Goal: Transaction & Acquisition: Purchase product/service

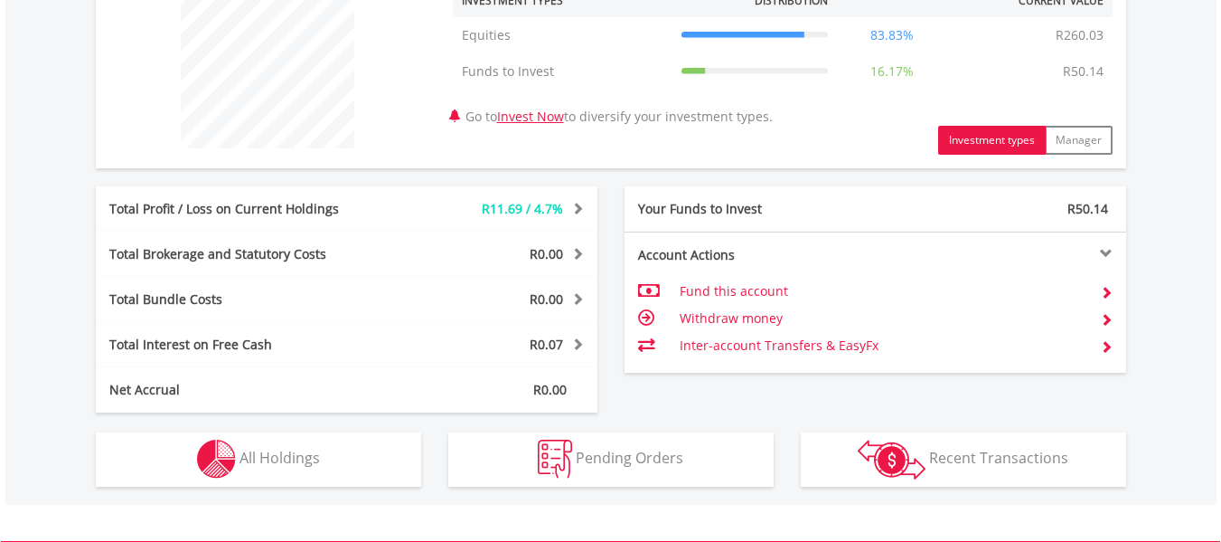
scroll to position [727, 0]
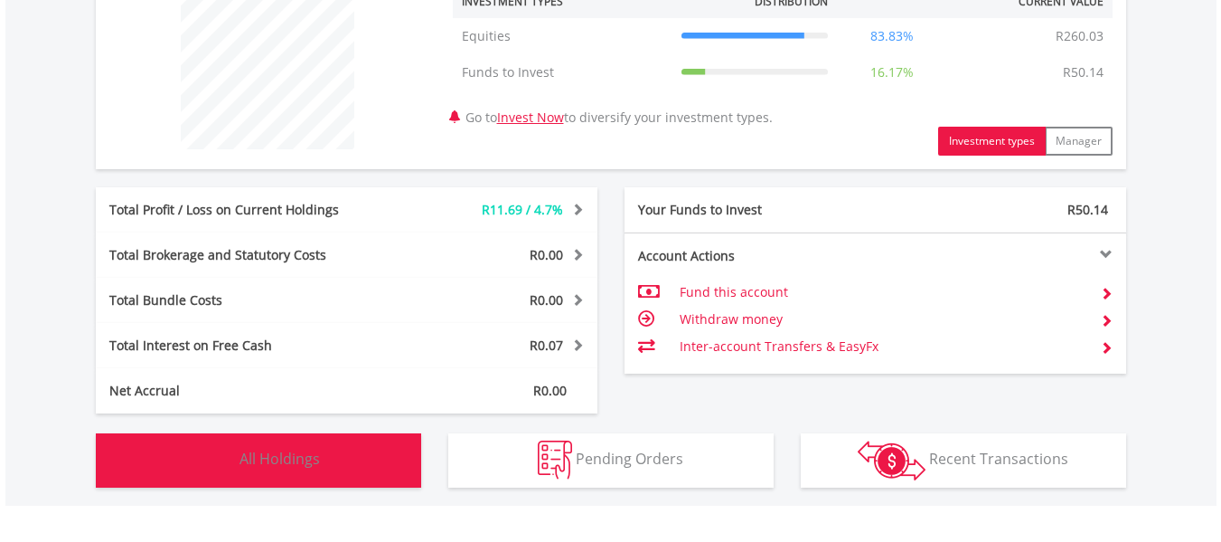
click at [362, 480] on button "Holdings All Holdings" at bounding box center [258, 460] width 325 height 54
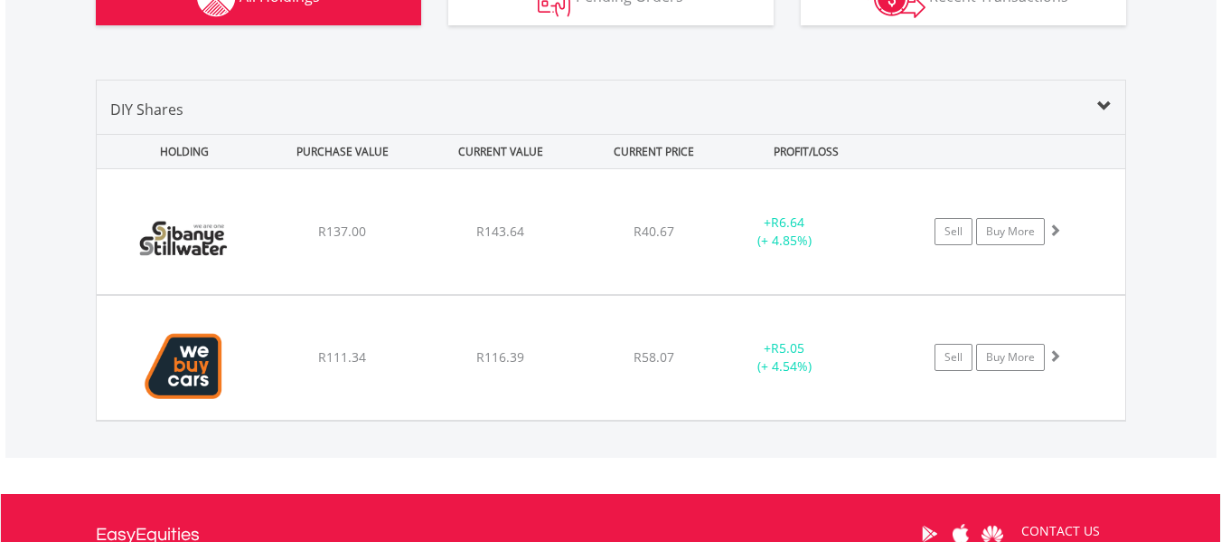
scroll to position [1190, 0]
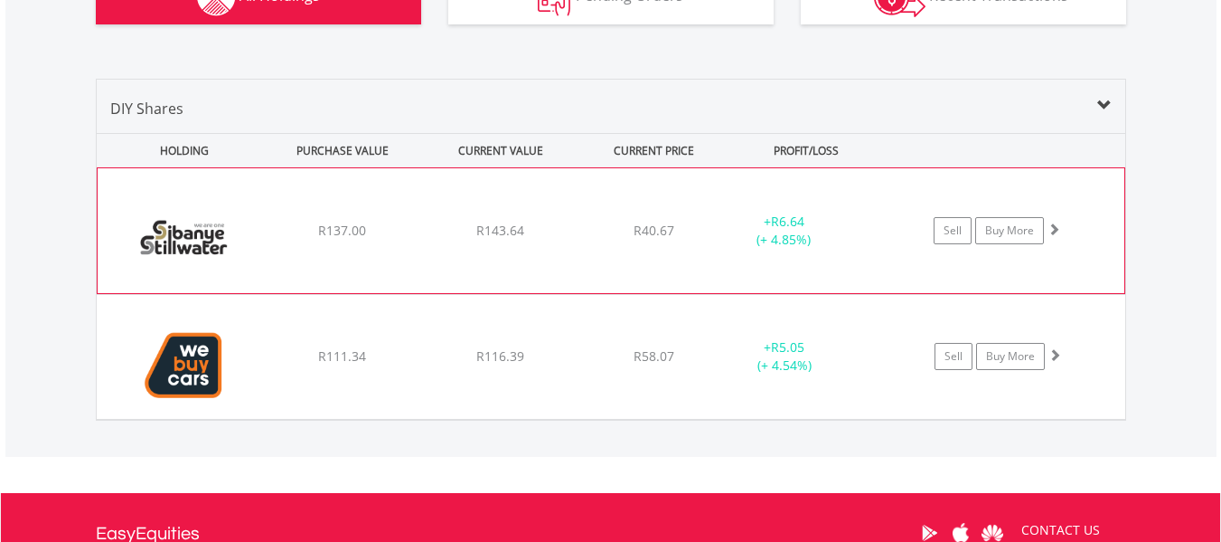
click at [599, 225] on div "R40.67" at bounding box center [654, 231] width 144 height 18
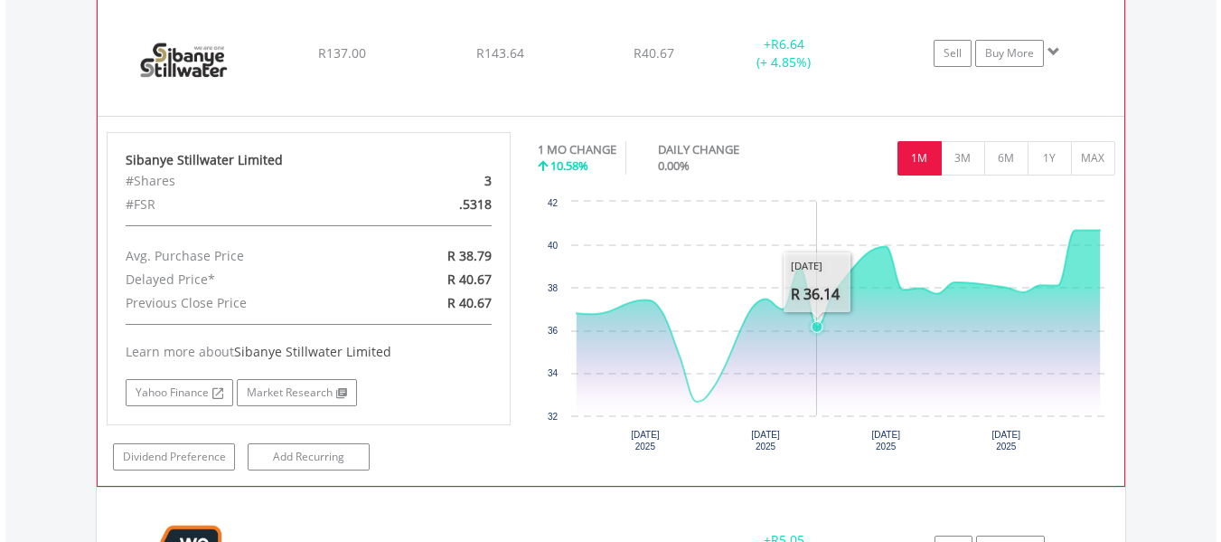
scroll to position [1365, 0]
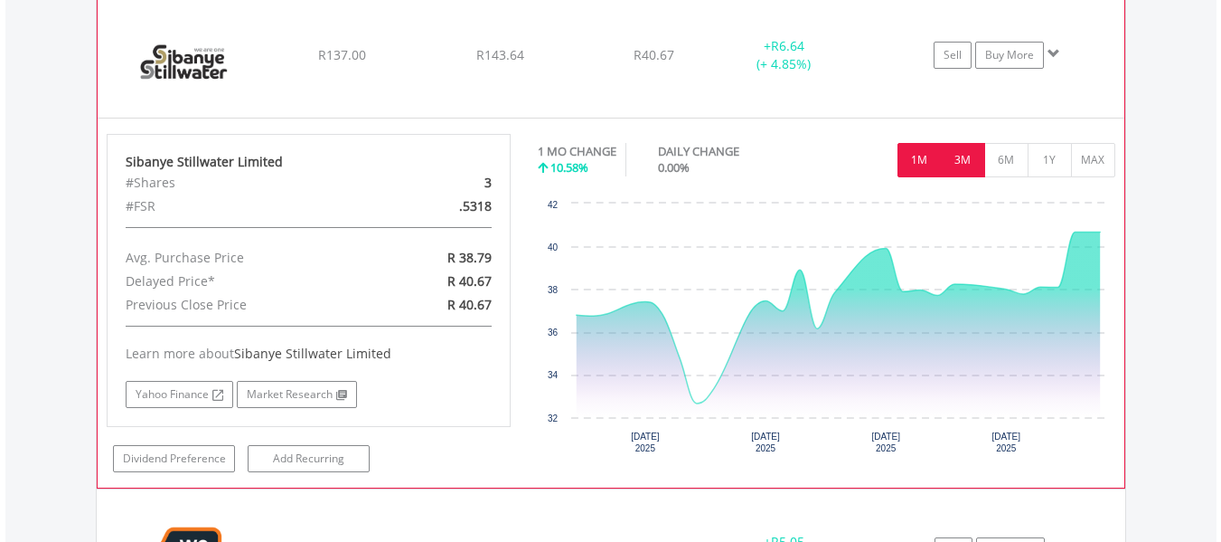
click at [971, 160] on button "3M" at bounding box center [963, 160] width 44 height 34
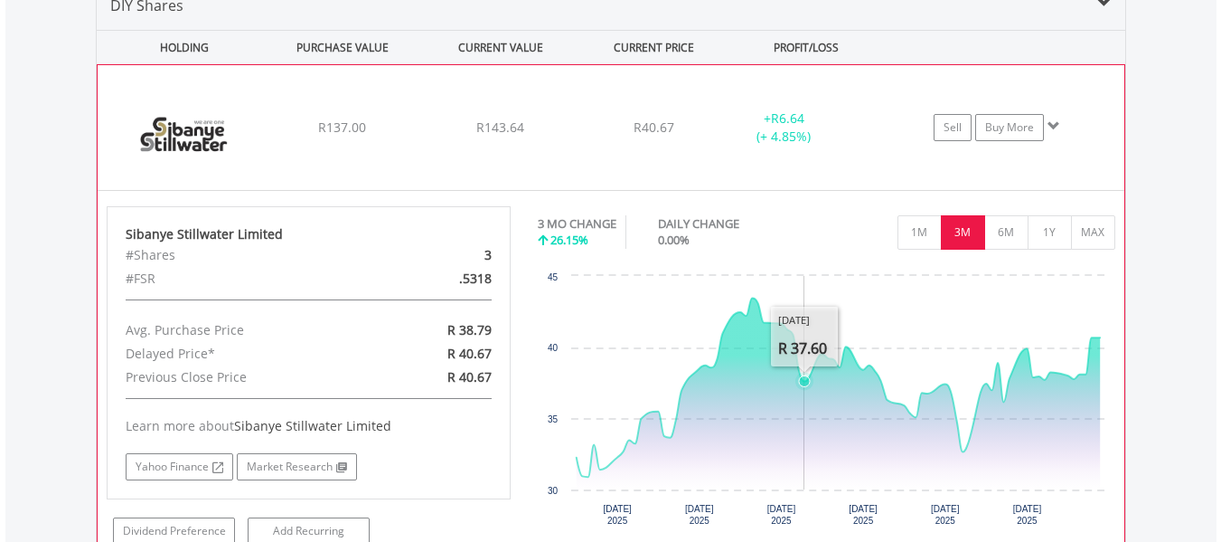
scroll to position [1294, 0]
click at [1057, 127] on span at bounding box center [1054, 124] width 13 height 13
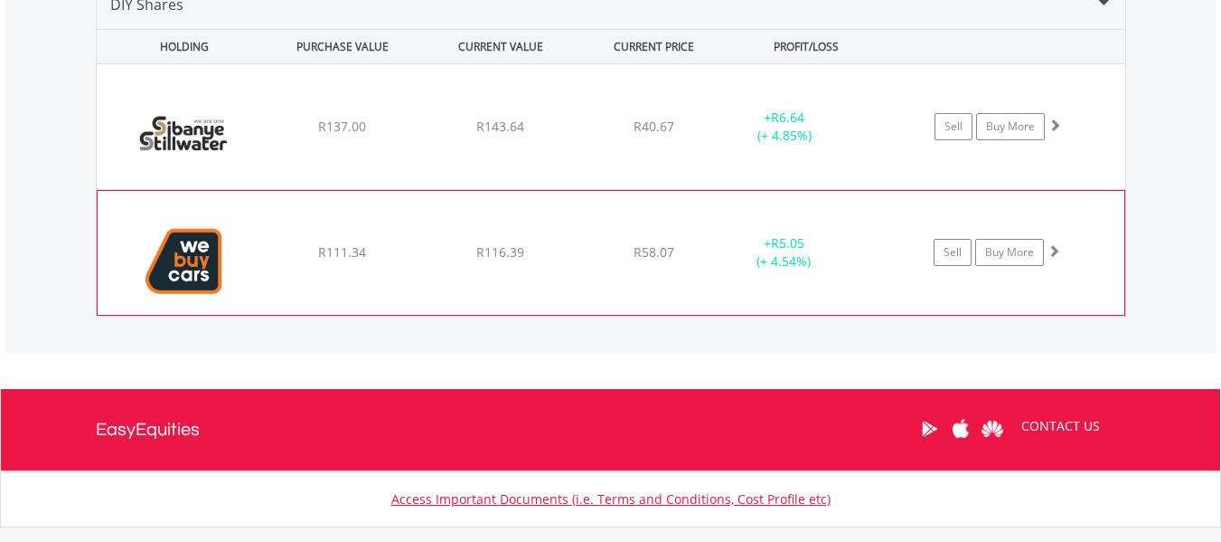
click at [845, 238] on div "+ R5.05 (+ 4.54%)" at bounding box center [784, 252] width 136 height 36
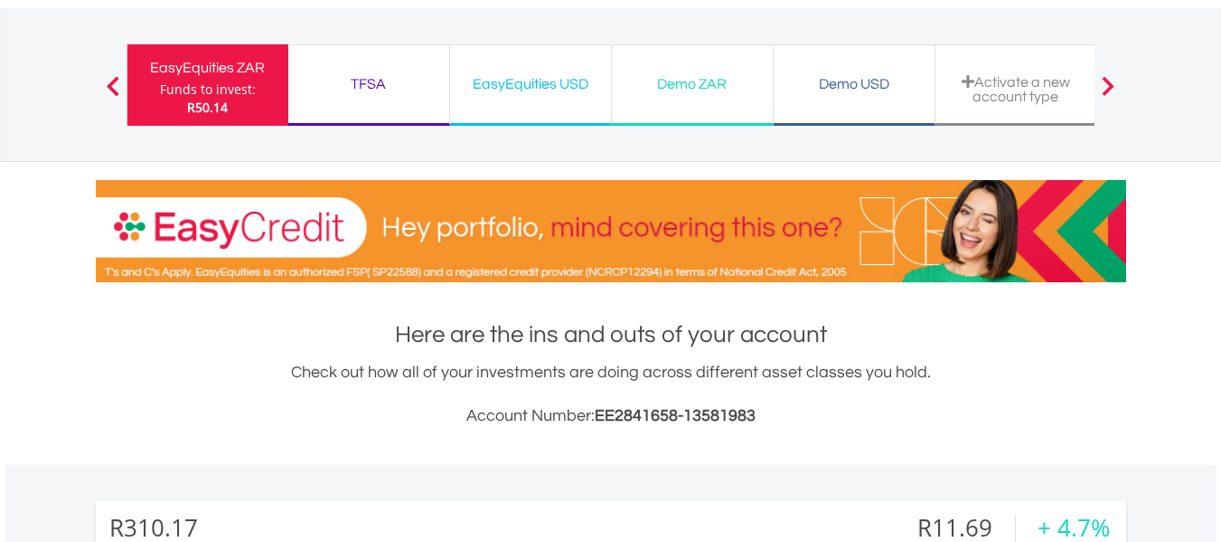
scroll to position [0, 0]
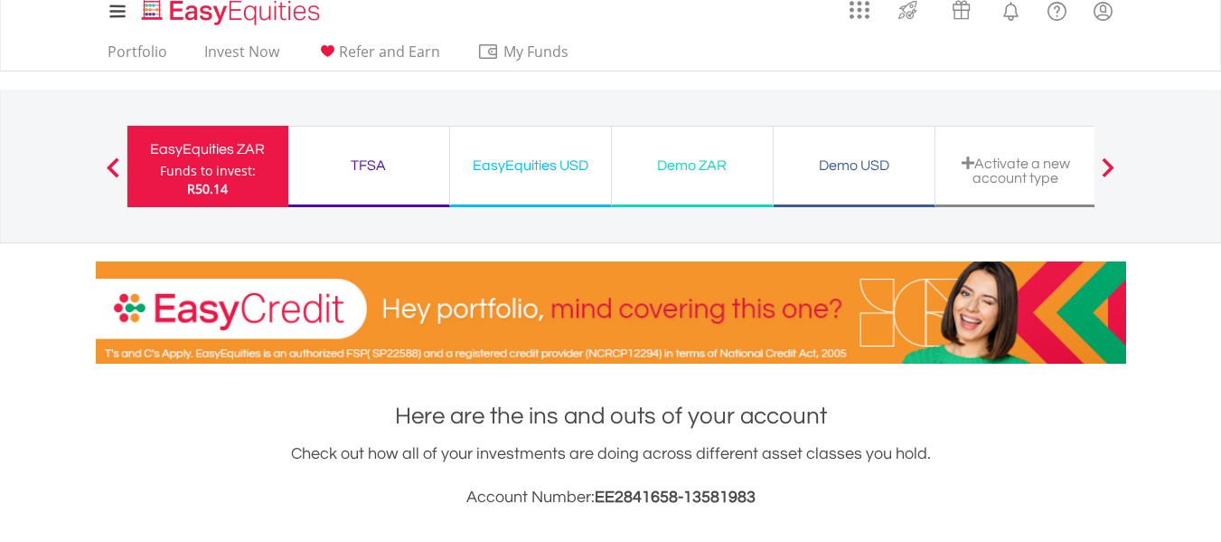
scroll to position [15, 0]
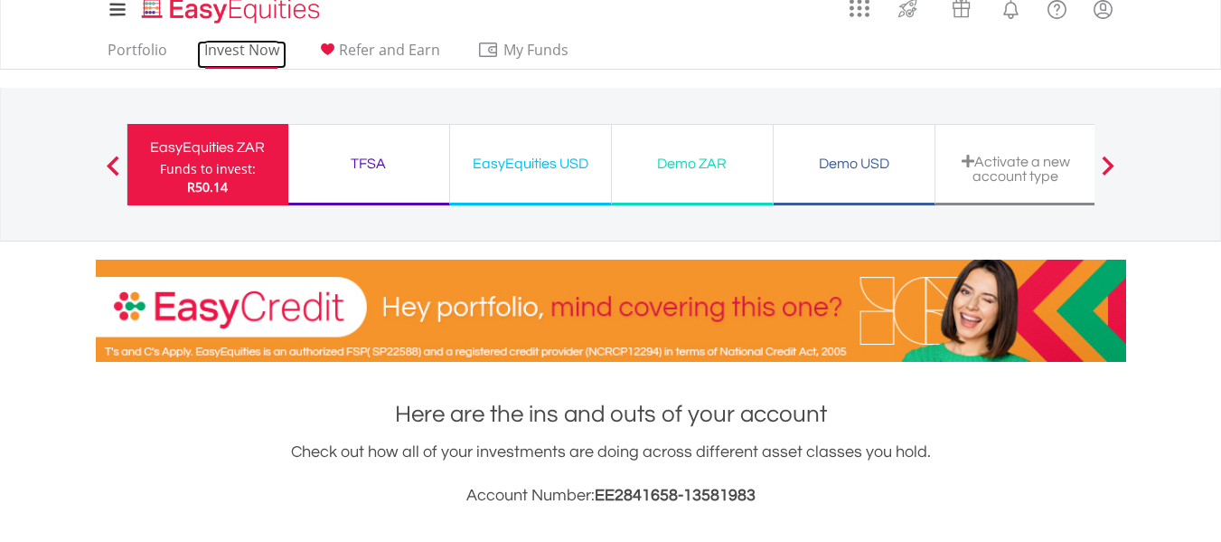
click at [236, 58] on link "Invest Now" at bounding box center [242, 55] width 90 height 28
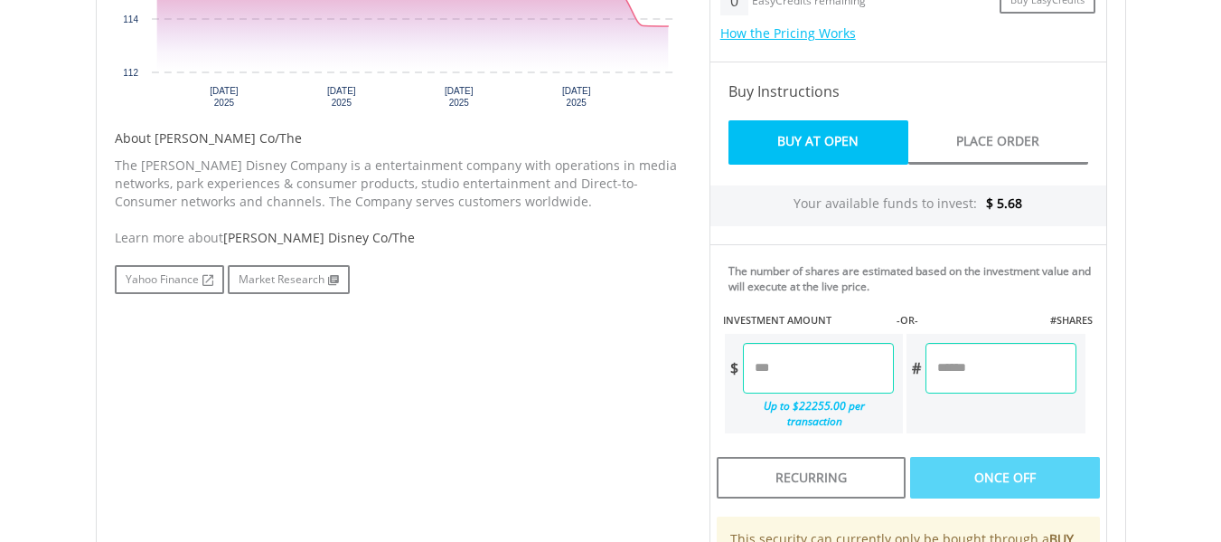
scroll to position [789, 0]
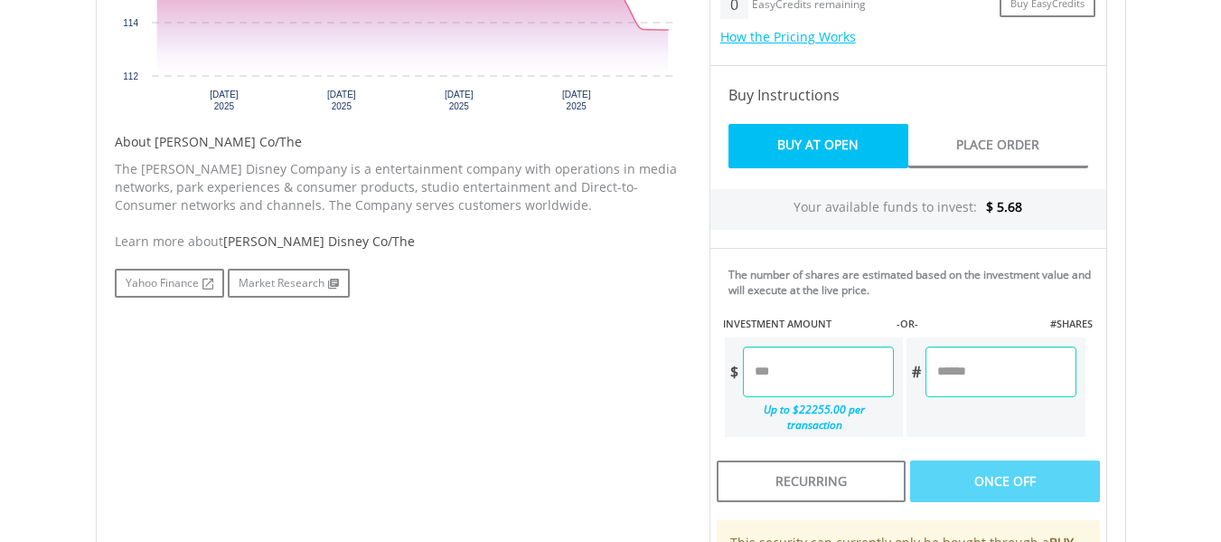
click at [822, 363] on input "number" at bounding box center [818, 371] width 151 height 51
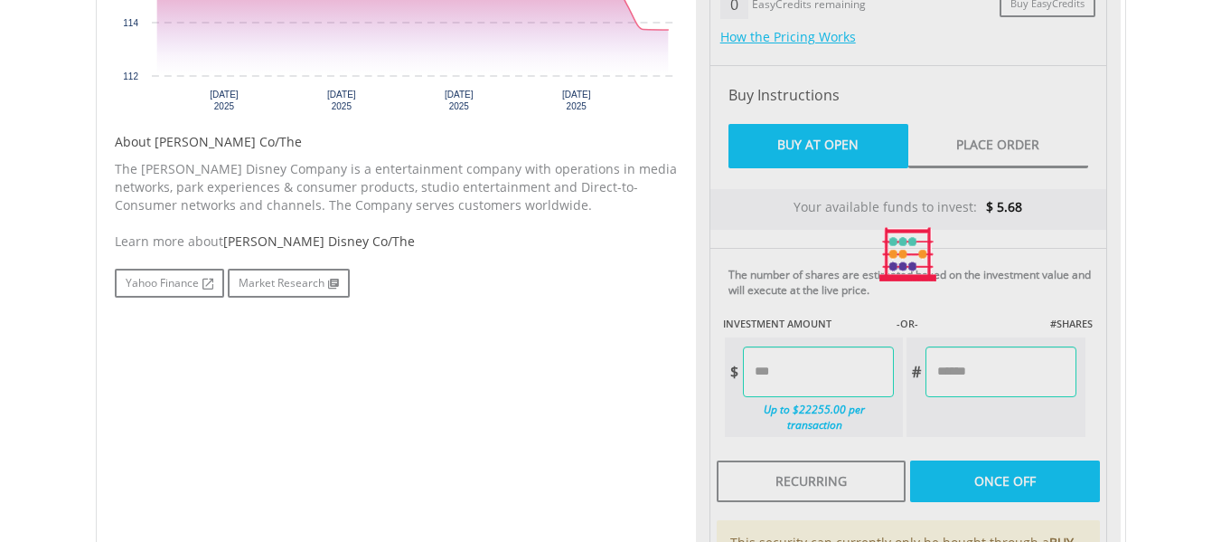
type input "****"
type input "******"
click at [1032, 414] on div "Last Updated Price: 15-min. Delay* Price Update Cost: 0 Credits Market Closed S…" at bounding box center [908, 254] width 425 height 925
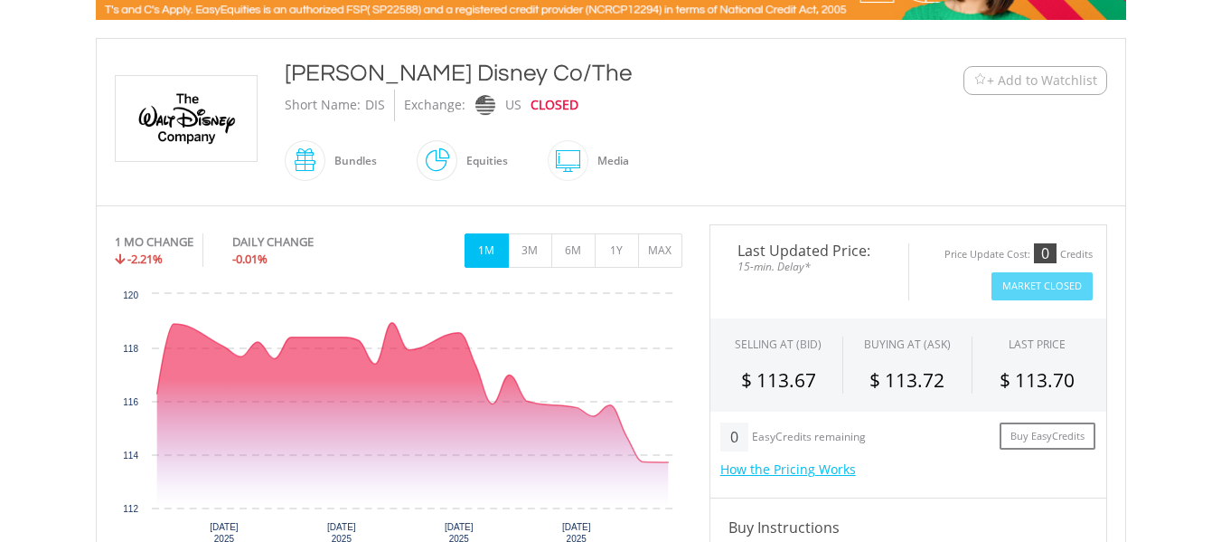
scroll to position [0, 0]
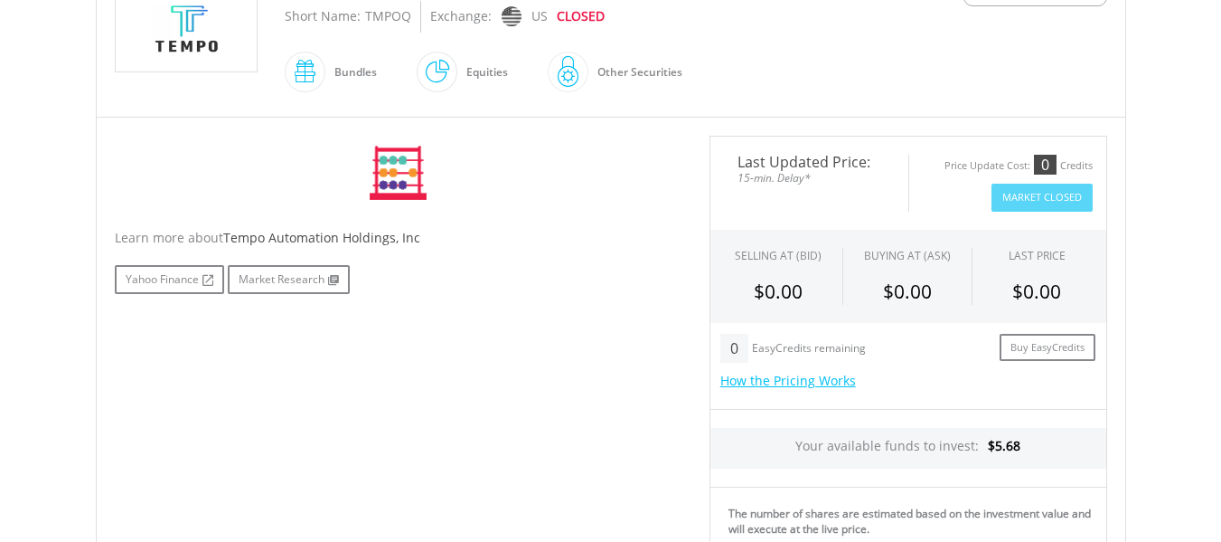
scroll to position [447, 0]
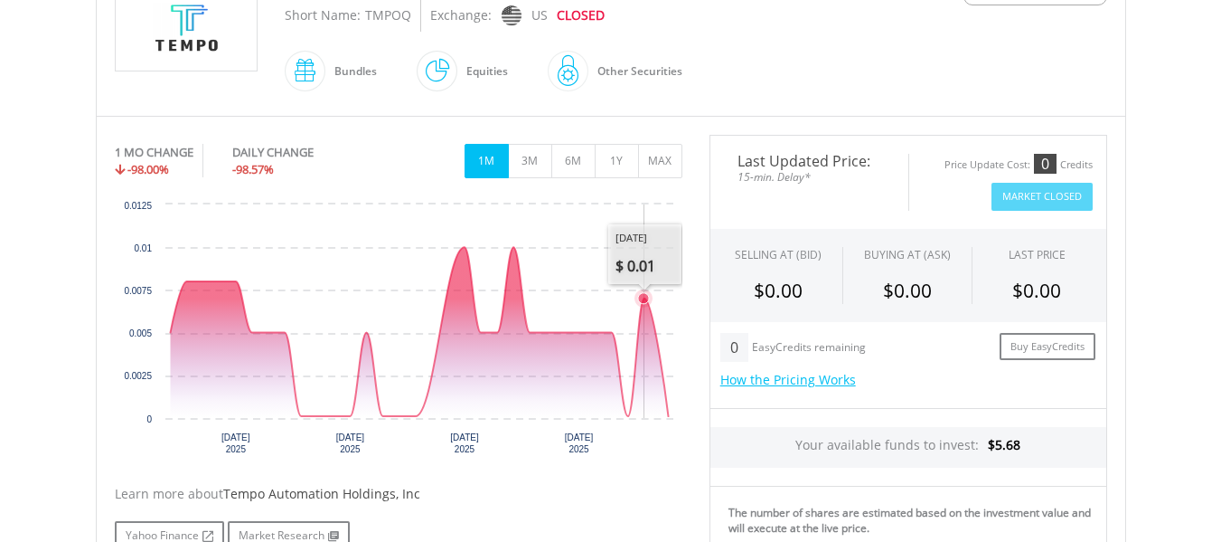
click at [645, 340] on icon "Interactive chart" at bounding box center [419, 331] width 498 height 169
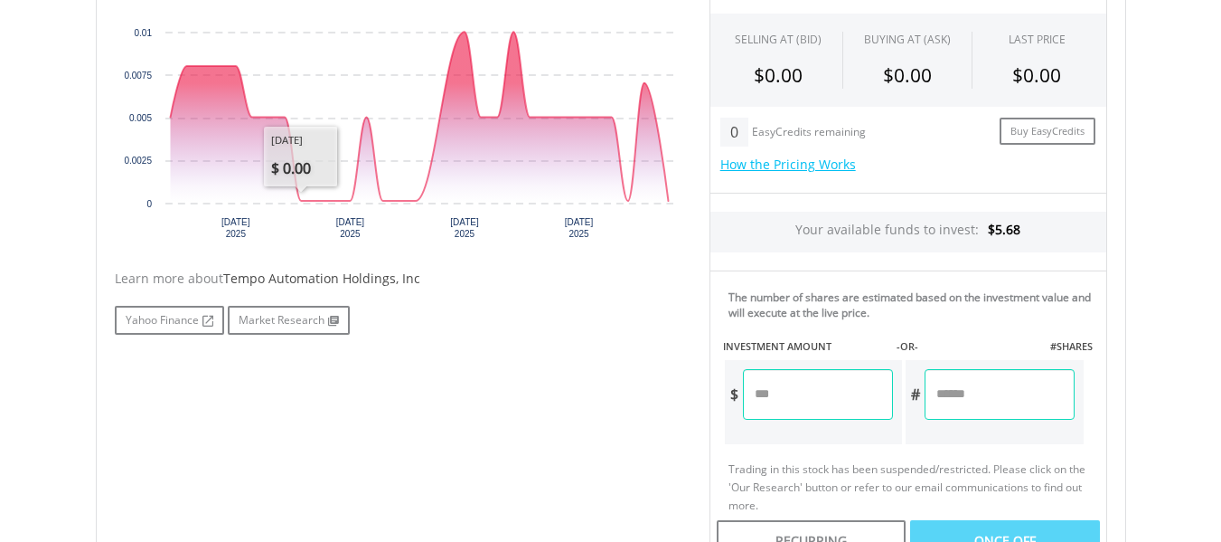
scroll to position [660, 0]
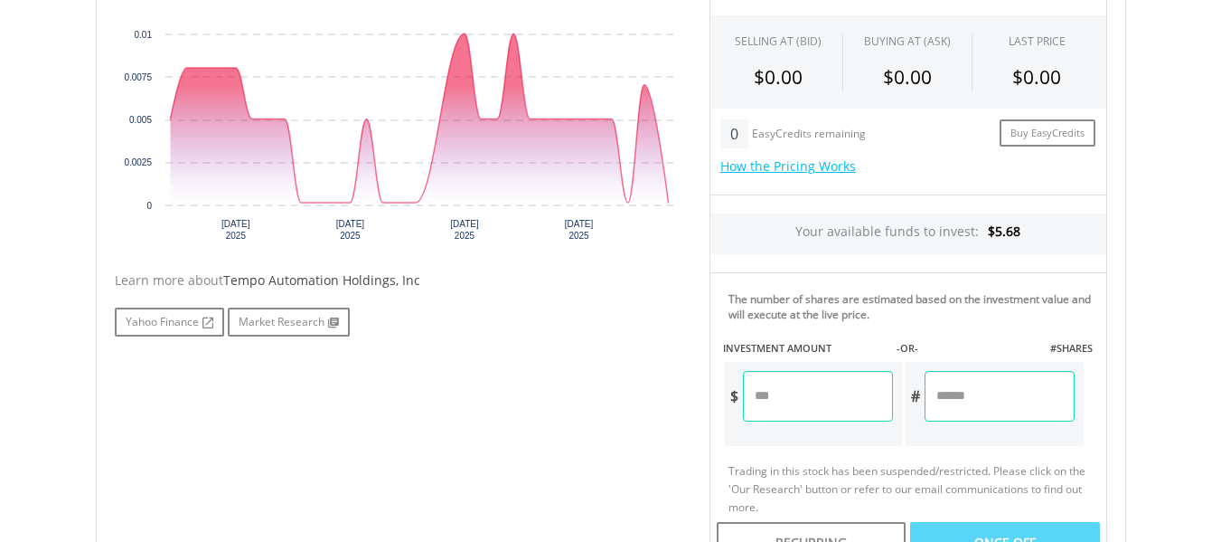
click at [786, 384] on input "number" at bounding box center [818, 396] width 150 height 51
type input "*"
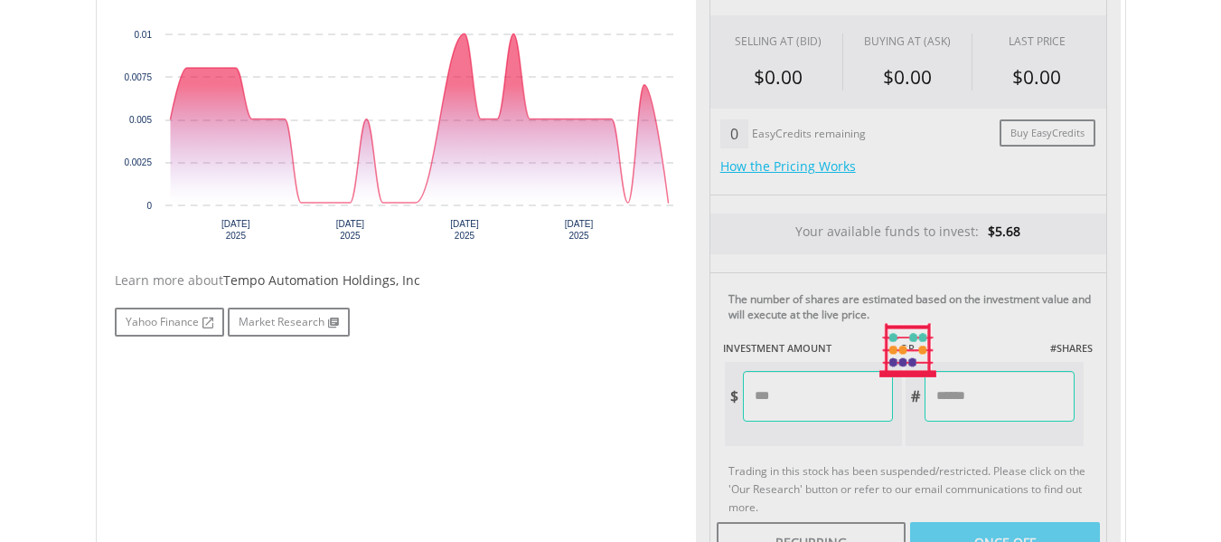
click at [840, 452] on div "The number of shares are estimated based on the investment value and will execu…" at bounding box center [909, 366] width 398 height 188
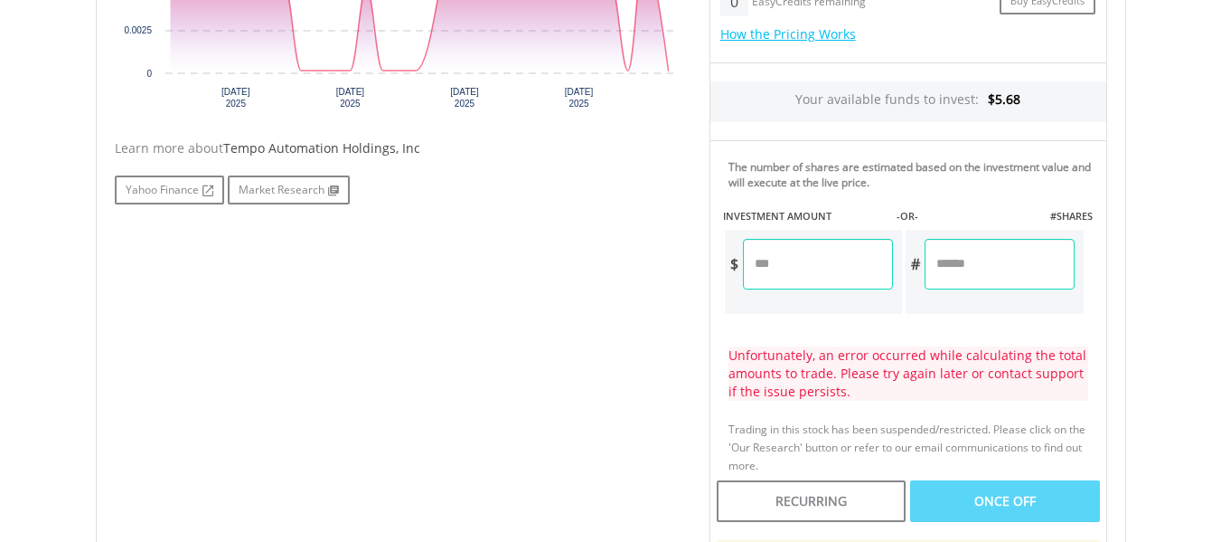
scroll to position [793, 0]
click at [829, 274] on input "*" at bounding box center [818, 263] width 150 height 51
type input "*"
click at [870, 313] on div "$ *" at bounding box center [814, 271] width 182 height 88
click at [848, 278] on input "*" at bounding box center [818, 263] width 150 height 51
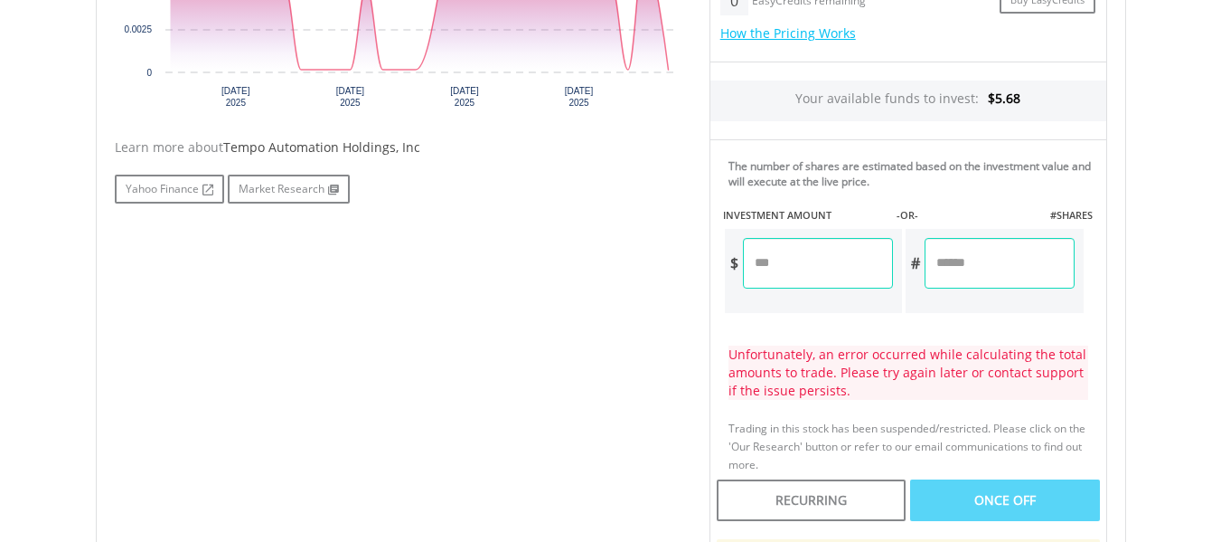
click at [809, 381] on div "Unfortunately, an error occurred while calculating the total amounts to trade. …" at bounding box center [909, 372] width 360 height 54
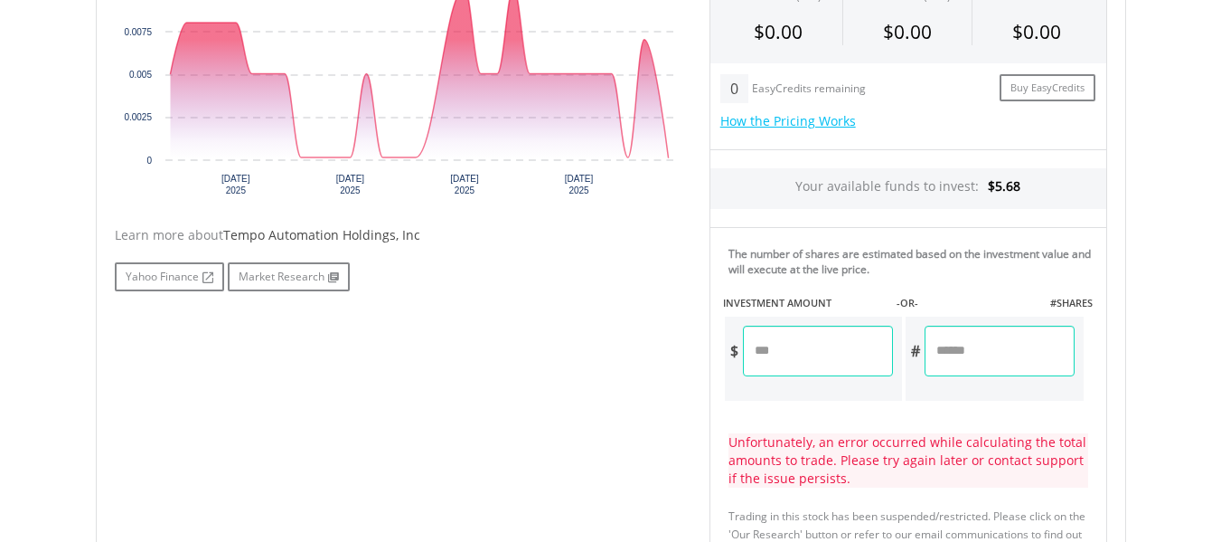
scroll to position [704, 0]
click at [793, 368] on input "*" at bounding box center [818, 351] width 150 height 51
click at [864, 463] on div "Unfortunately, an error occurred while calculating the total amounts to trade. …" at bounding box center [909, 461] width 360 height 54
click at [781, 340] on input "**" at bounding box center [818, 351] width 150 height 51
type input "*"
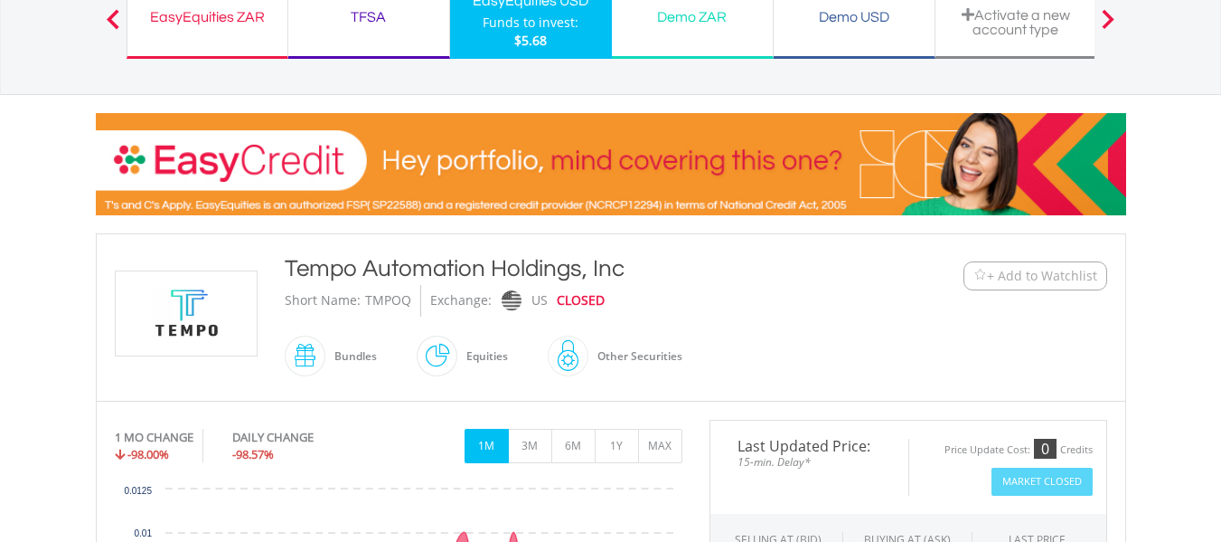
scroll to position [153, 0]
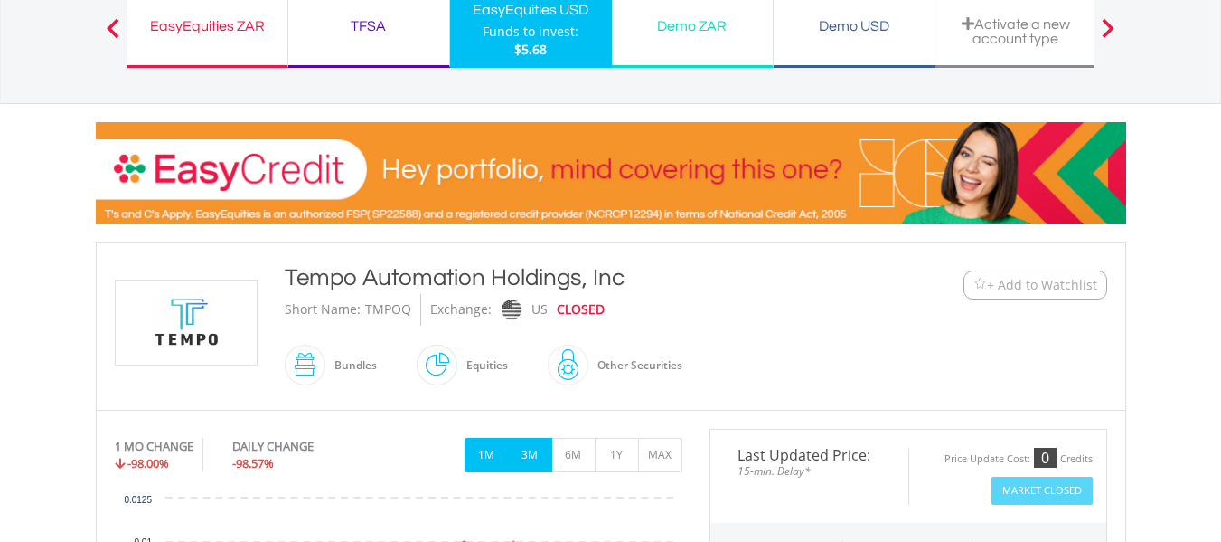
click at [523, 455] on button "3M" at bounding box center [530, 455] width 44 height 34
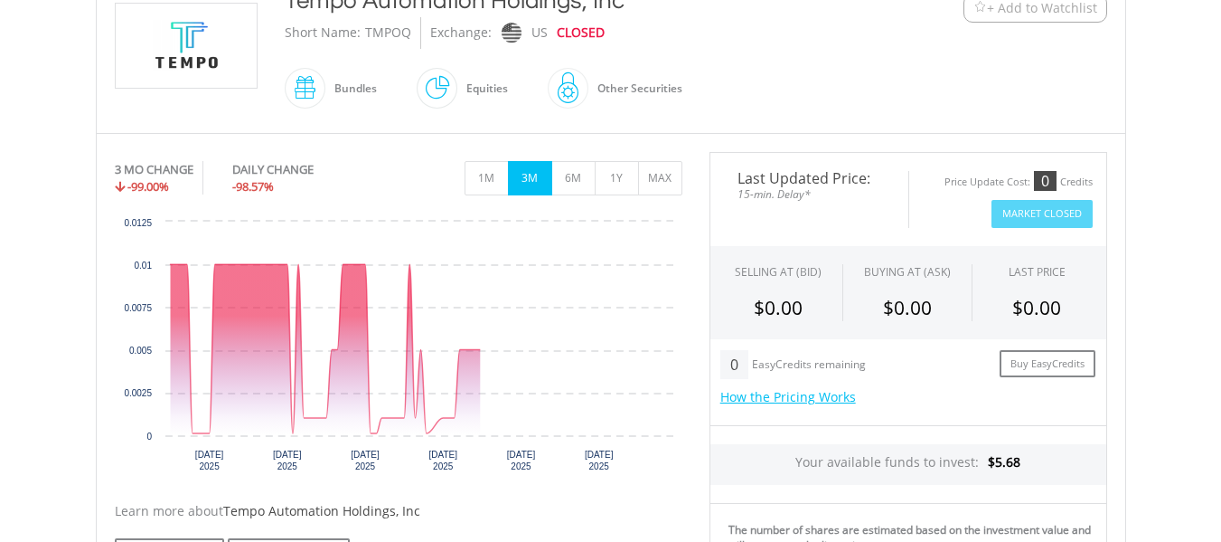
scroll to position [431, 0]
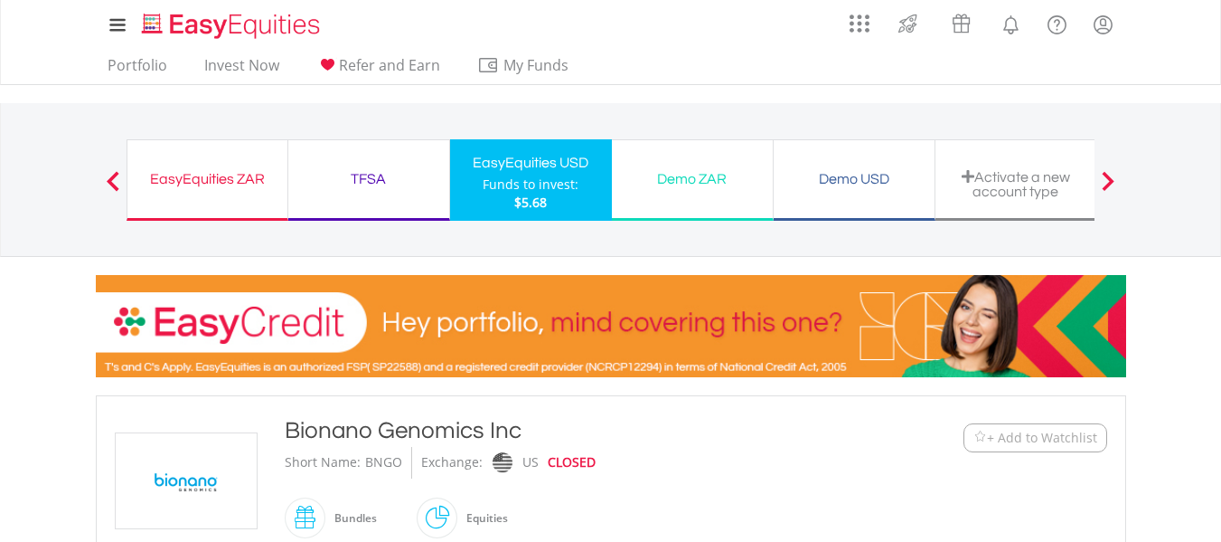
scroll to position [438, 0]
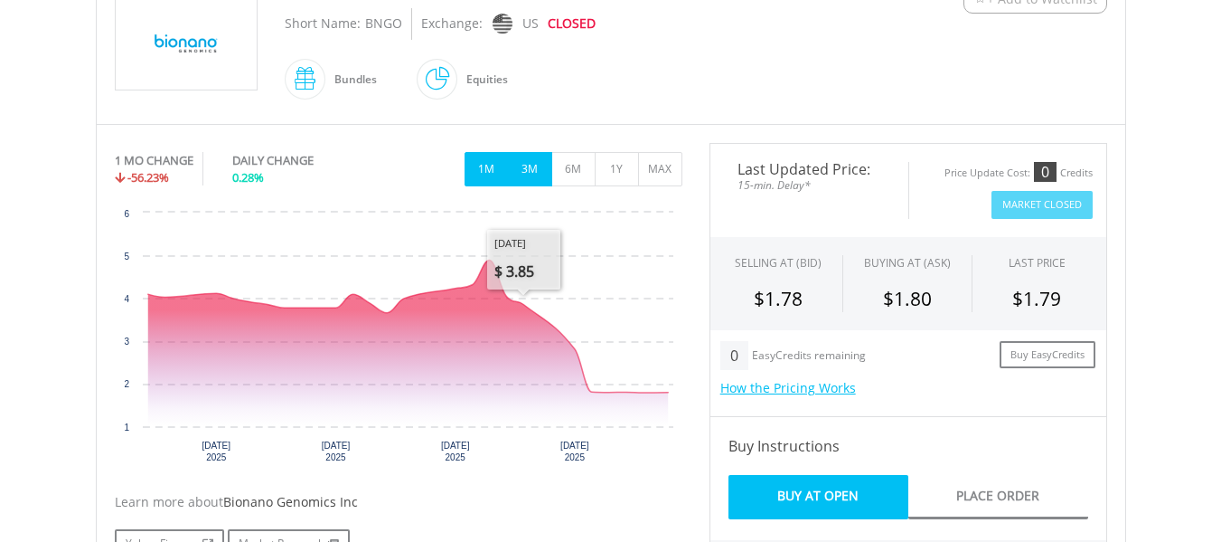
click at [535, 172] on button "3M" at bounding box center [530, 169] width 44 height 34
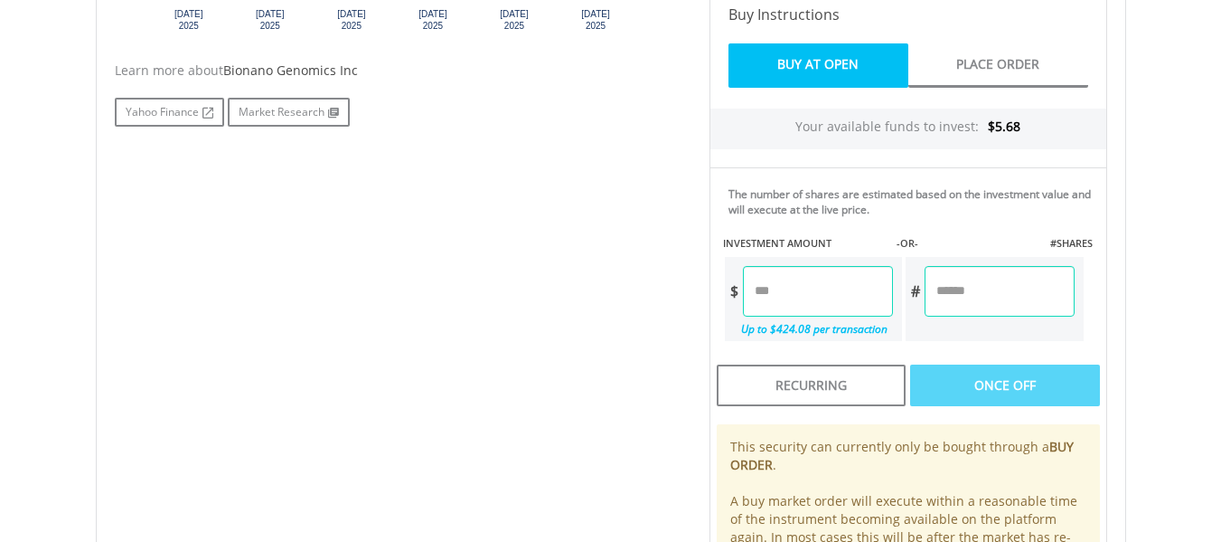
scroll to position [888, 0]
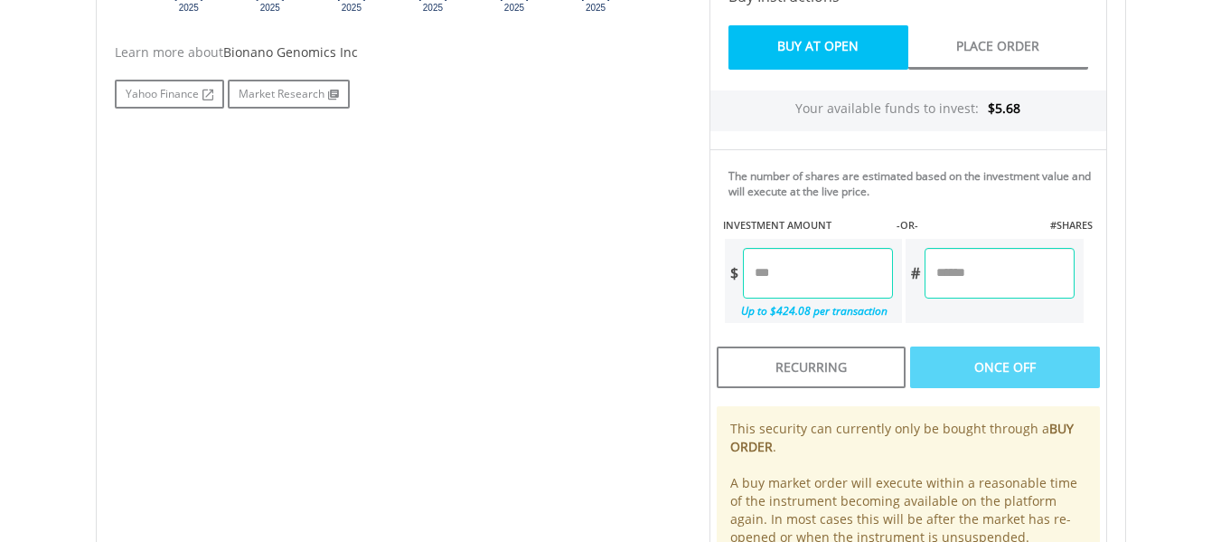
click at [797, 278] on input "number" at bounding box center [818, 273] width 150 height 51
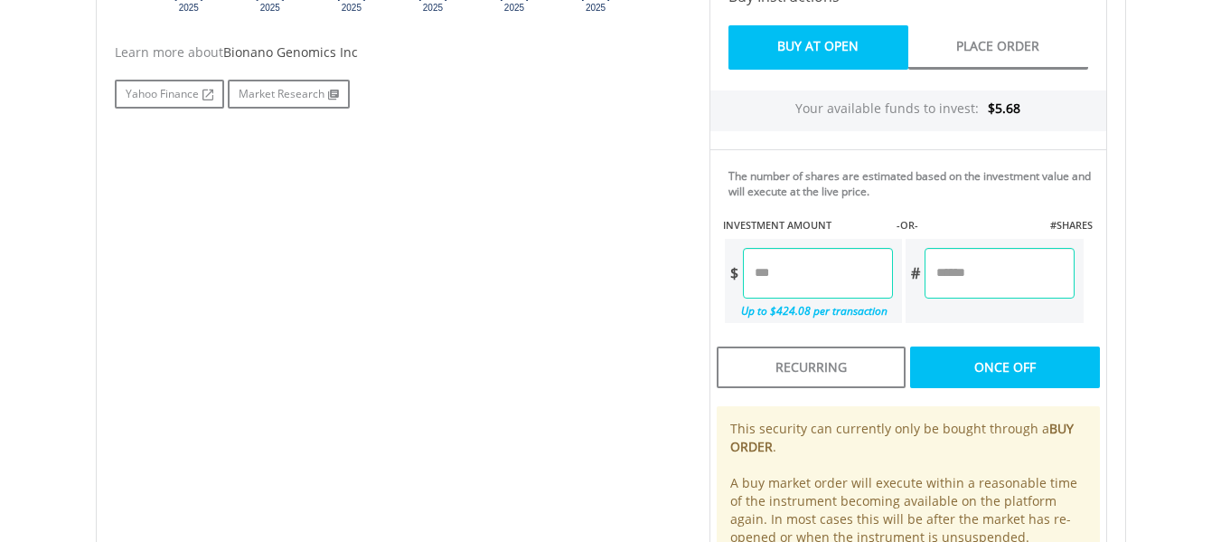
type input "****"
type input "******"
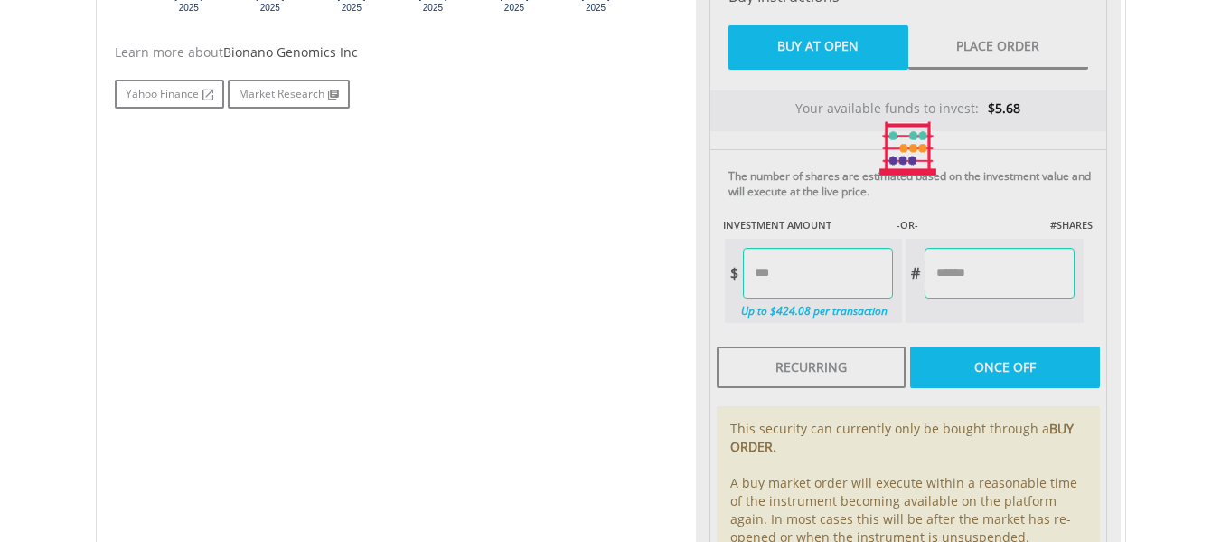
click at [985, 320] on div "Last Updated Price: 15-min. Delay* Price Update Cost: 0 Credits Market Closed S…" at bounding box center [908, 149] width 425 height 910
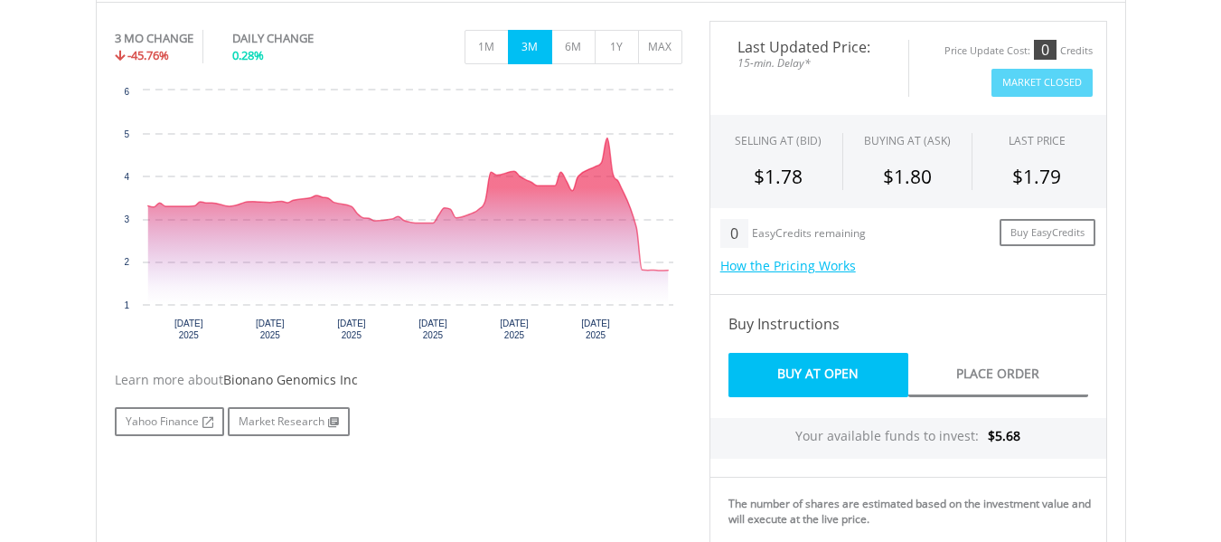
scroll to position [555, 0]
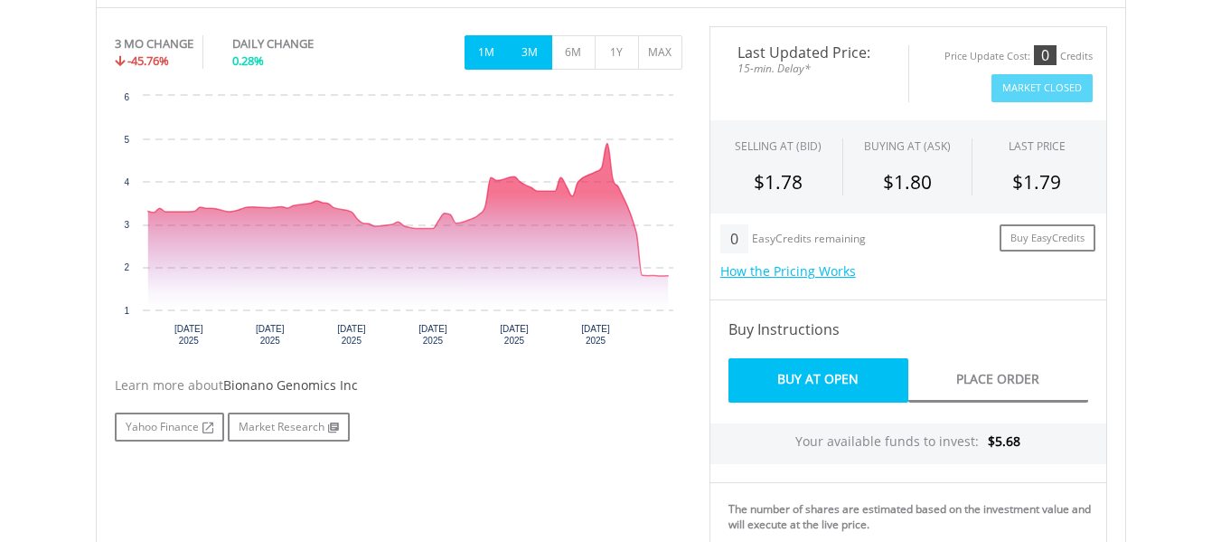
click at [495, 61] on button "1M" at bounding box center [487, 52] width 44 height 34
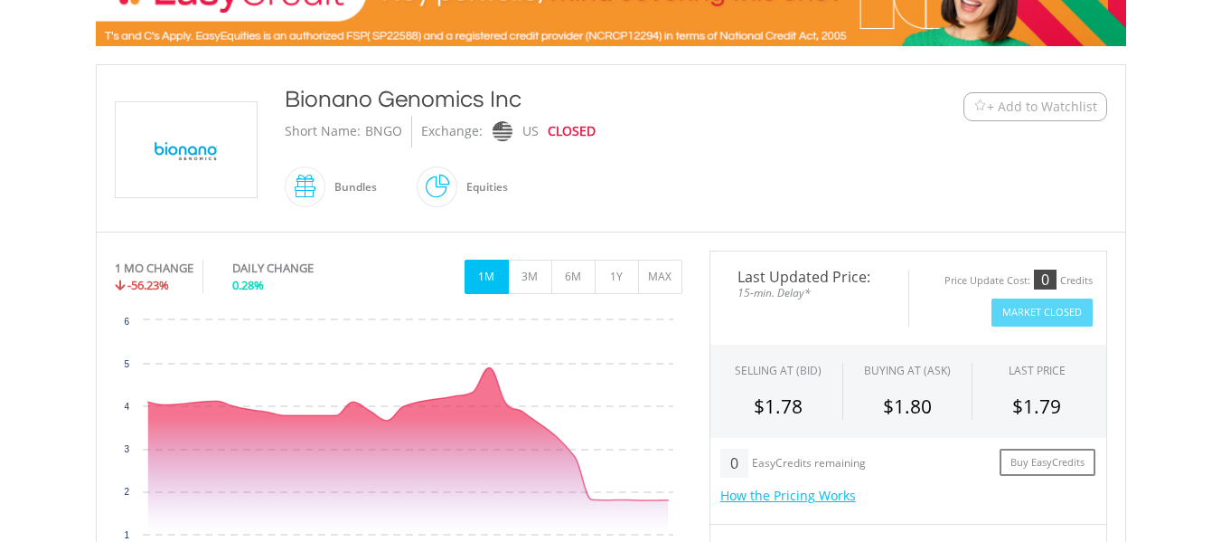
scroll to position [330, 0]
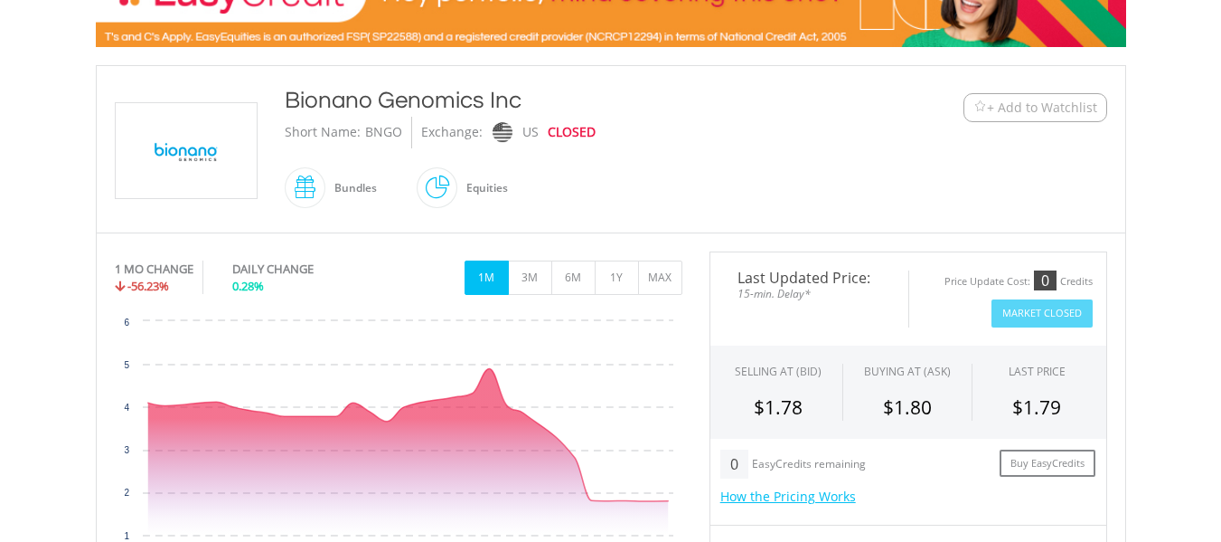
click at [531, 138] on div "US" at bounding box center [531, 133] width 16 height 32
click at [993, 104] on span "+ Add to Watchlist" at bounding box center [1042, 108] width 110 height 18
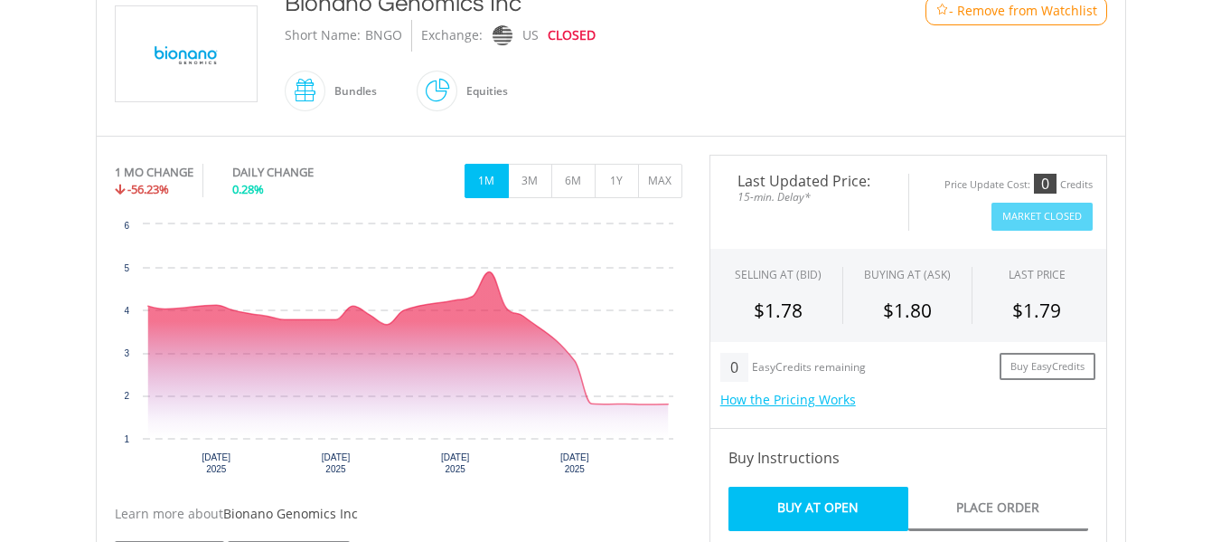
scroll to position [428, 0]
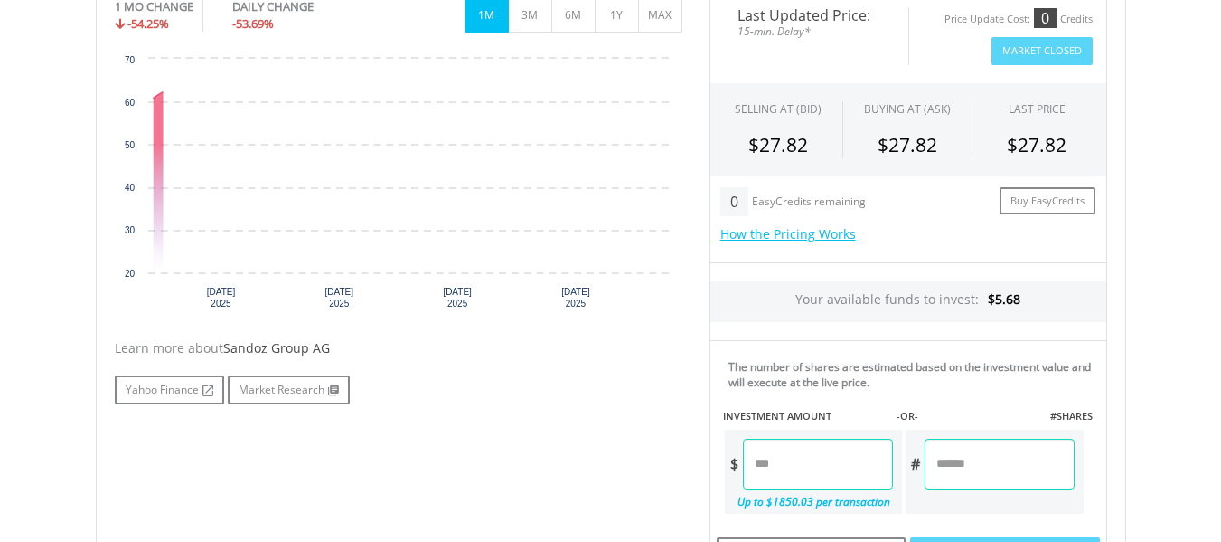
scroll to position [593, 0]
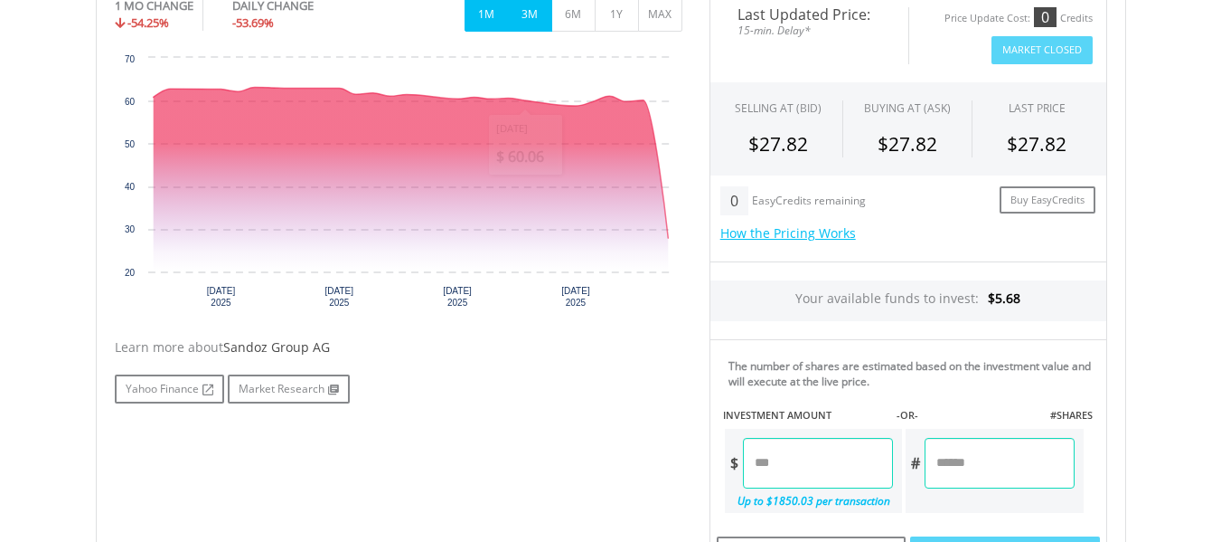
click at [518, 15] on button "3M" at bounding box center [530, 14] width 44 height 34
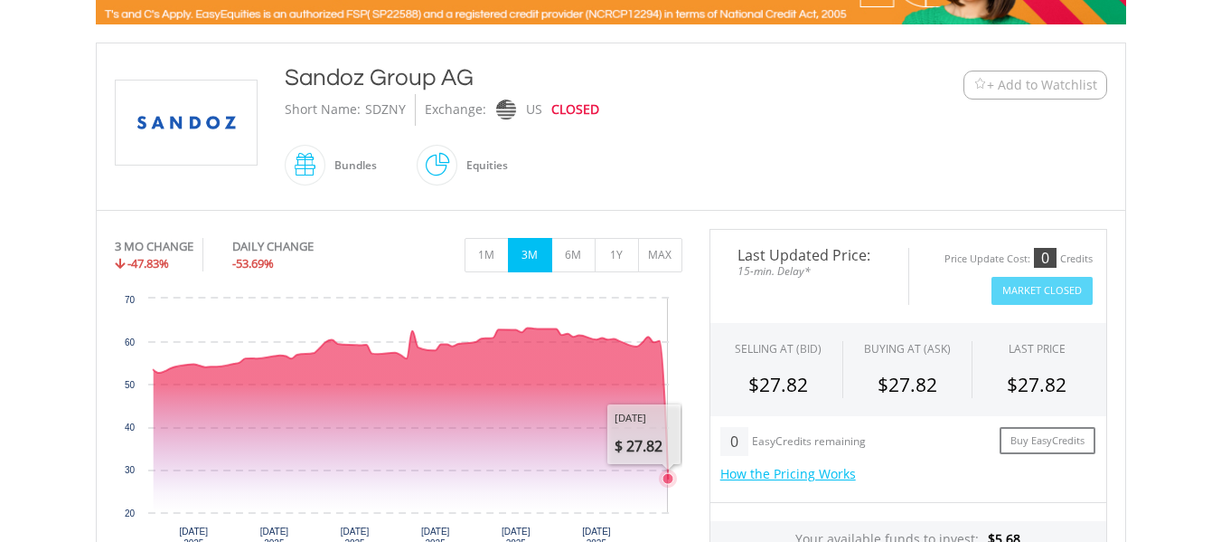
scroll to position [352, 0]
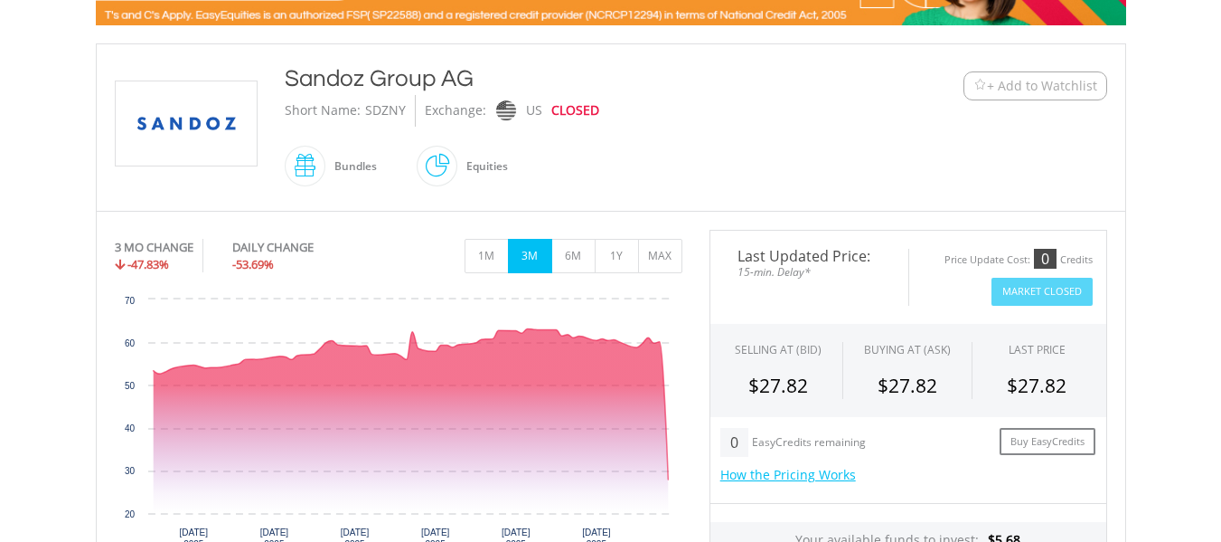
click at [1051, 77] on span "+ Add to Watchlist" at bounding box center [1042, 86] width 110 height 18
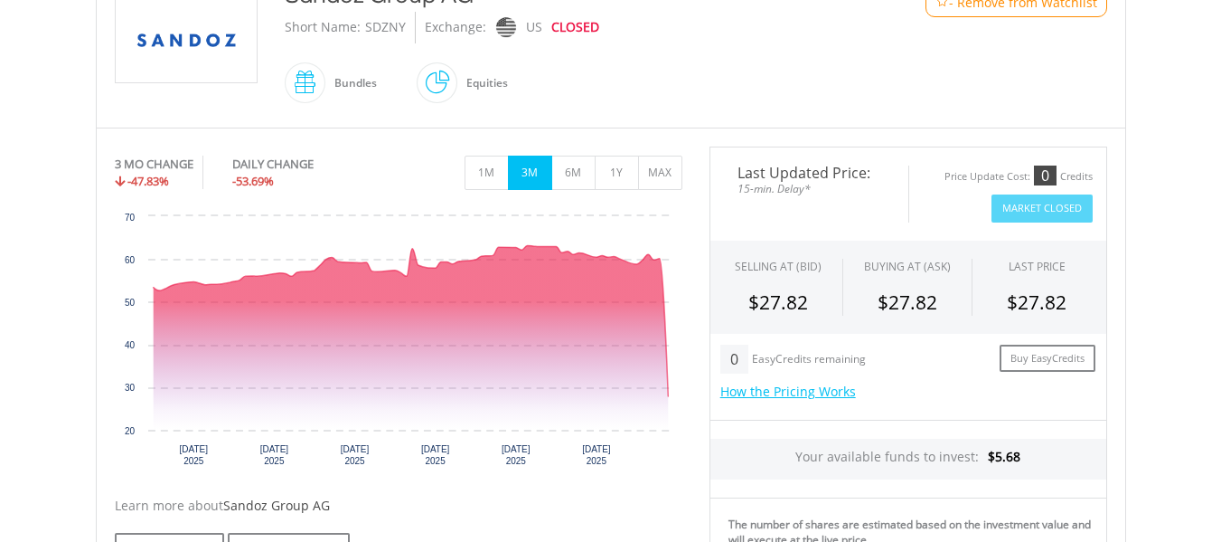
scroll to position [436, 0]
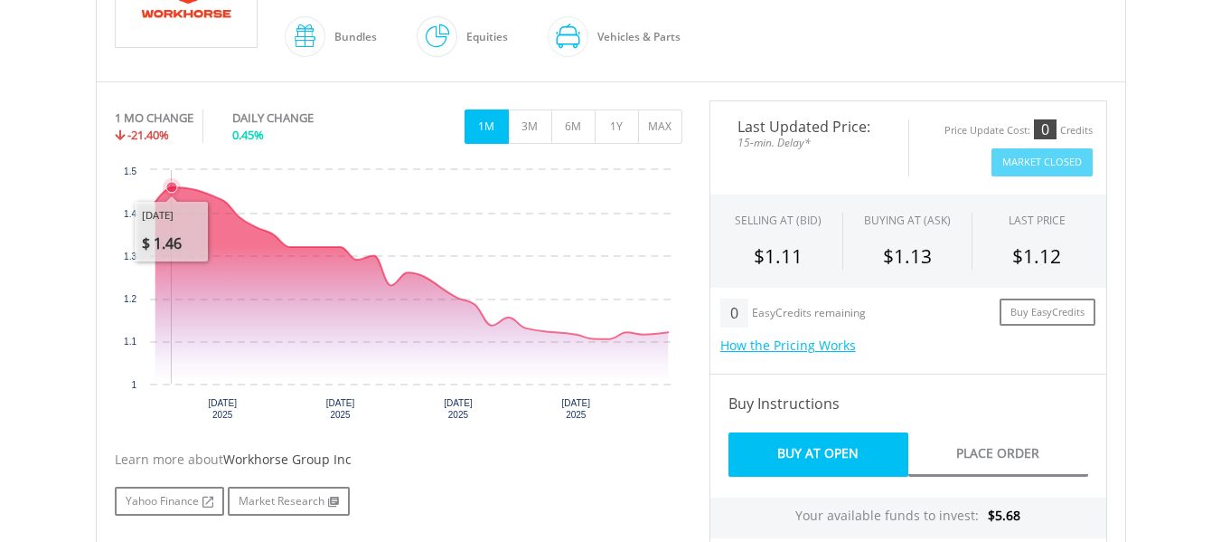
scroll to position [480, 0]
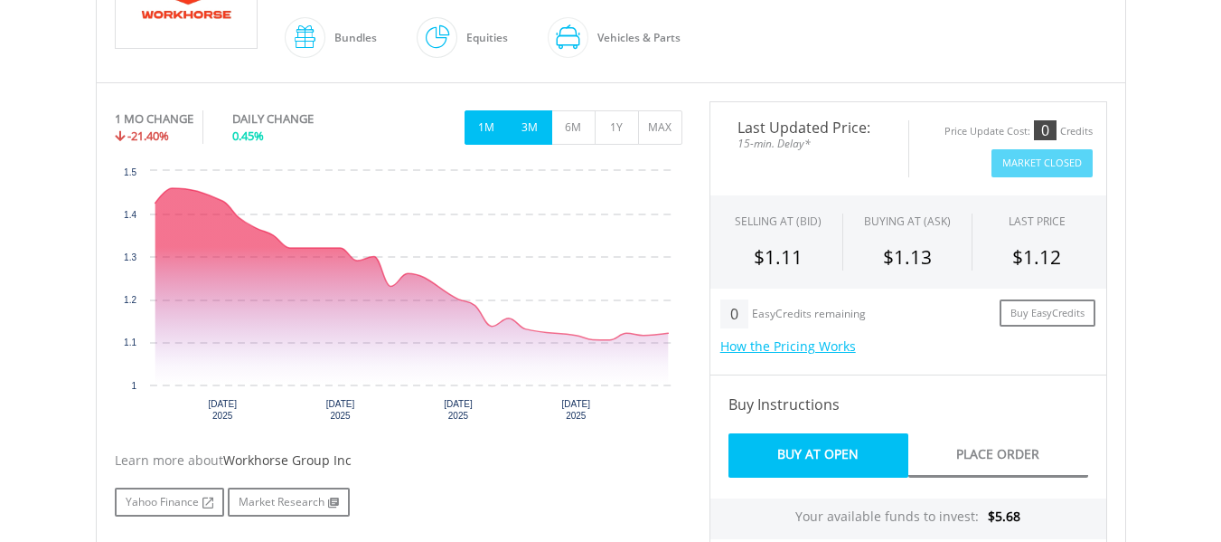
drag, startPoint x: 543, startPoint y: 145, endPoint x: 533, endPoint y: 135, distance: 14.1
click at [533, 135] on div "1 MO CHANGE -21.40% DAILY CHANGE 0.45% 1M 3M 6M 1Y MAX" at bounding box center [399, 131] width 568 height 61
click at [533, 135] on button "3M" at bounding box center [530, 127] width 44 height 34
